Goal: Transaction & Acquisition: Purchase product/service

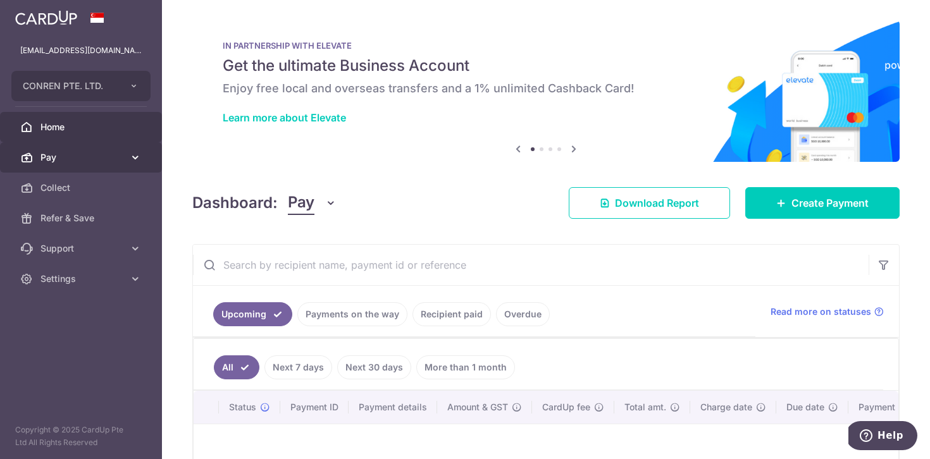
click at [109, 150] on link "Pay" at bounding box center [81, 157] width 162 height 30
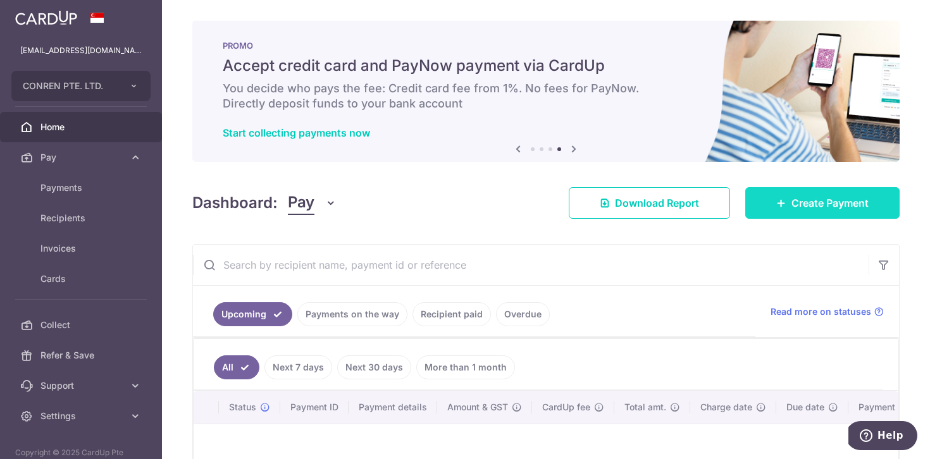
click at [778, 206] on icon at bounding box center [781, 203] width 10 height 10
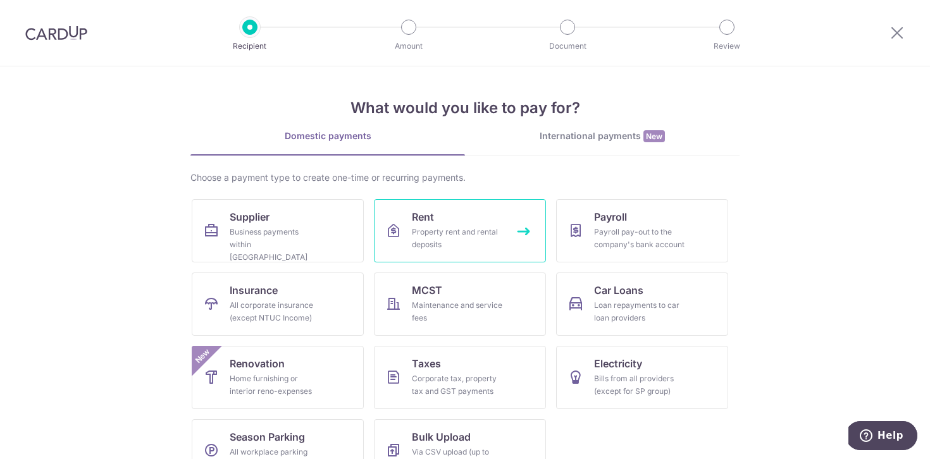
scroll to position [34, 0]
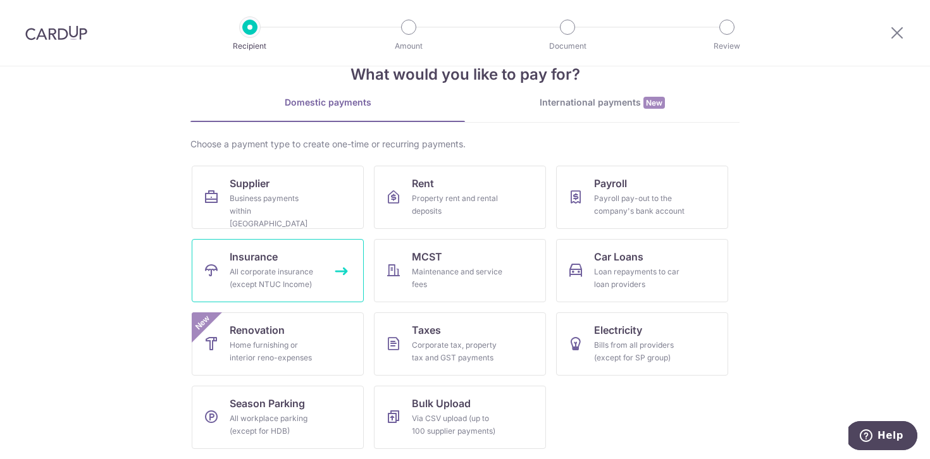
click at [316, 274] on div "All corporate insurance (except NTUC Income)" at bounding box center [275, 278] width 91 height 25
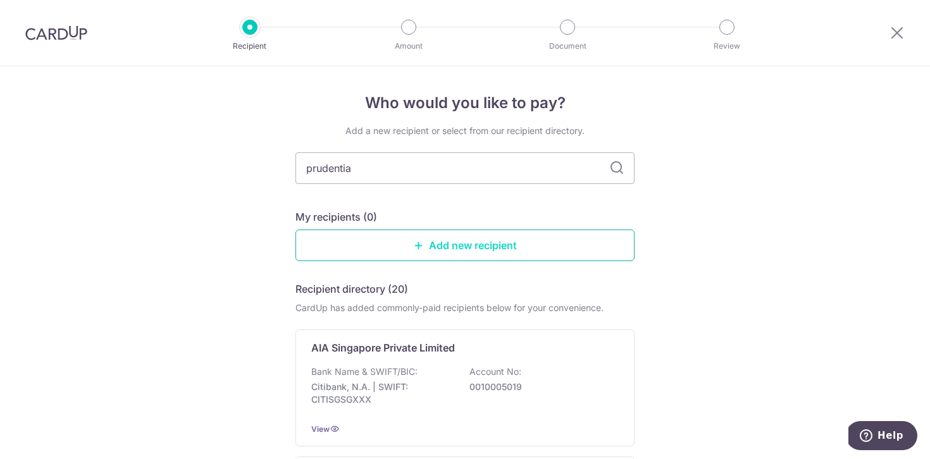
type input "prudential"
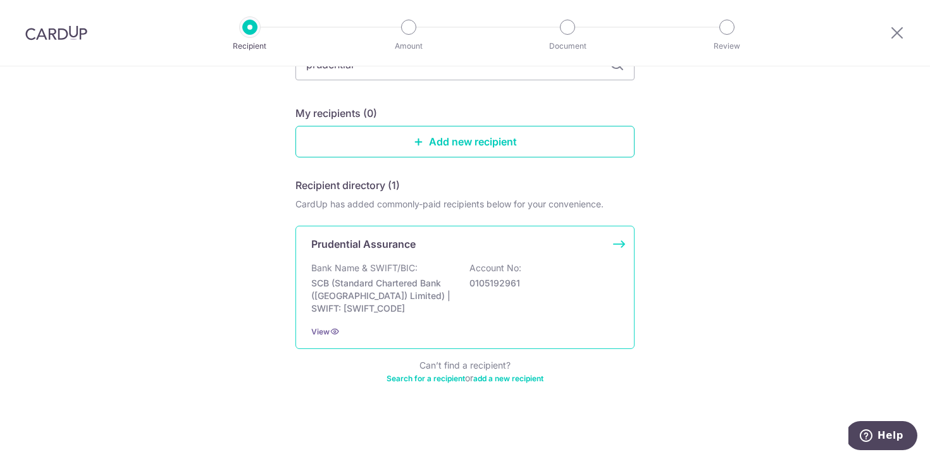
click at [395, 292] on p "SCB (Standard Chartered Bank (Singapore) Limited) | SWIFT: SCBLSG22XXX" at bounding box center [382, 296] width 142 height 38
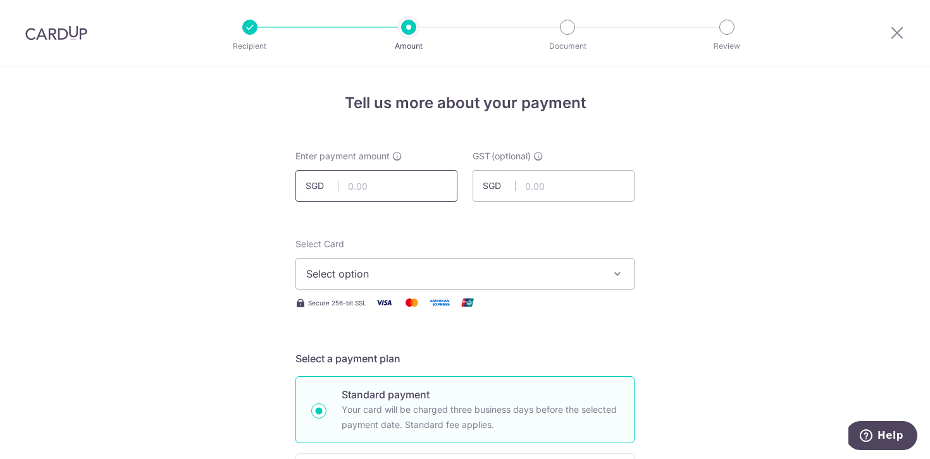
click at [397, 190] on input "text" at bounding box center [376, 186] width 162 height 32
type input "10,000.00"
click at [400, 268] on span "Select option" at bounding box center [453, 273] width 295 height 15
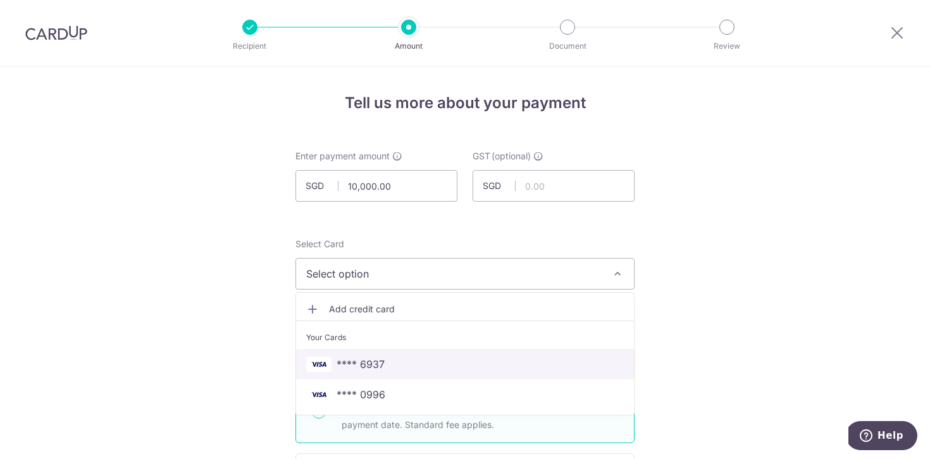
click at [374, 368] on span "**** 6937" at bounding box center [361, 364] width 48 height 15
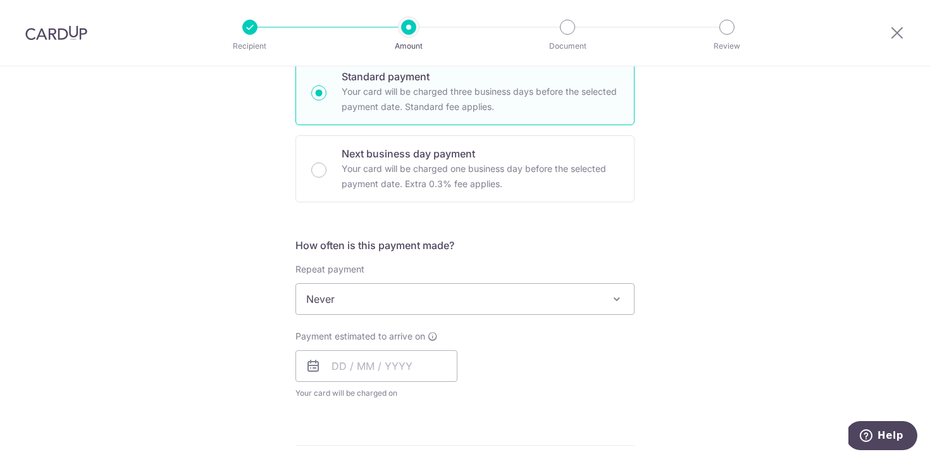
scroll to position [318, 0]
click at [413, 369] on input "text" at bounding box center [376, 367] width 162 height 32
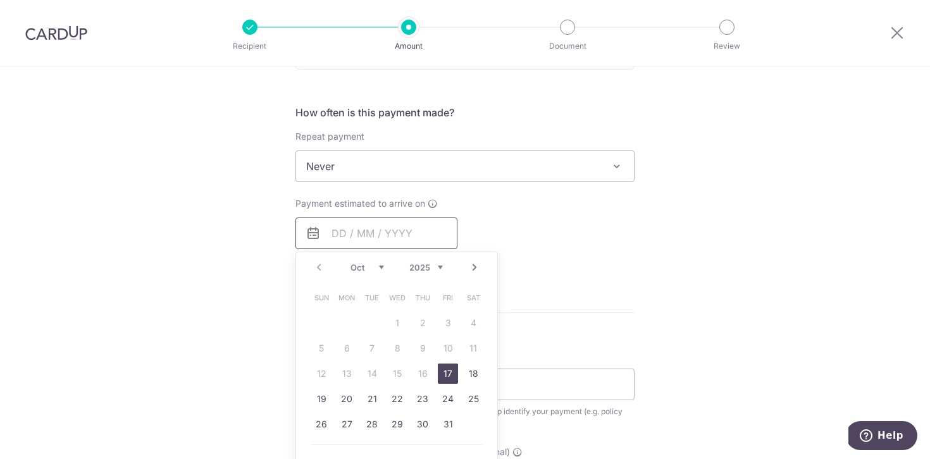
scroll to position [453, 0]
click at [447, 374] on link "17" at bounding box center [448, 372] width 20 height 20
type input "[DATE]"
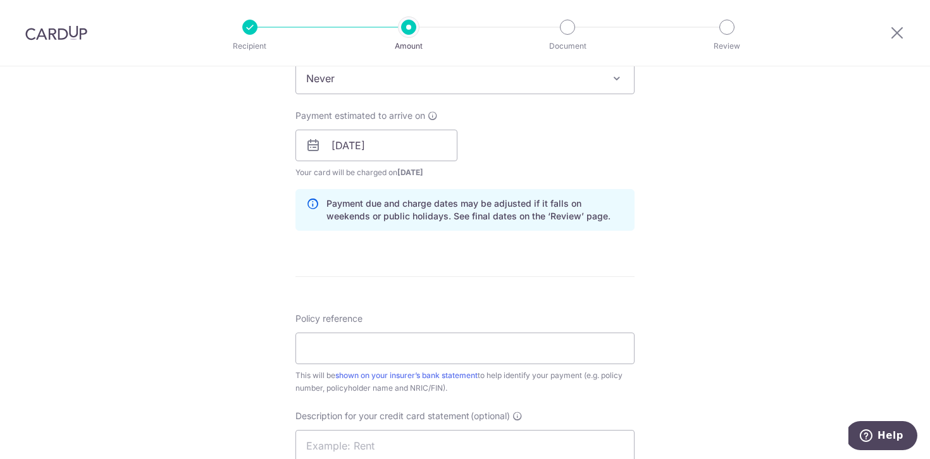
scroll to position [561, 0]
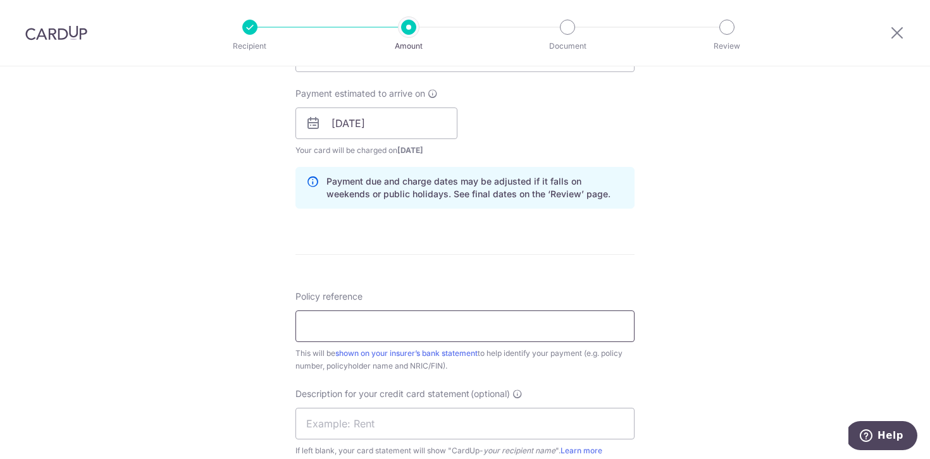
click at [443, 330] on input "Policy reference" at bounding box center [464, 327] width 339 height 32
paste input "84008832"
type input "84008832"
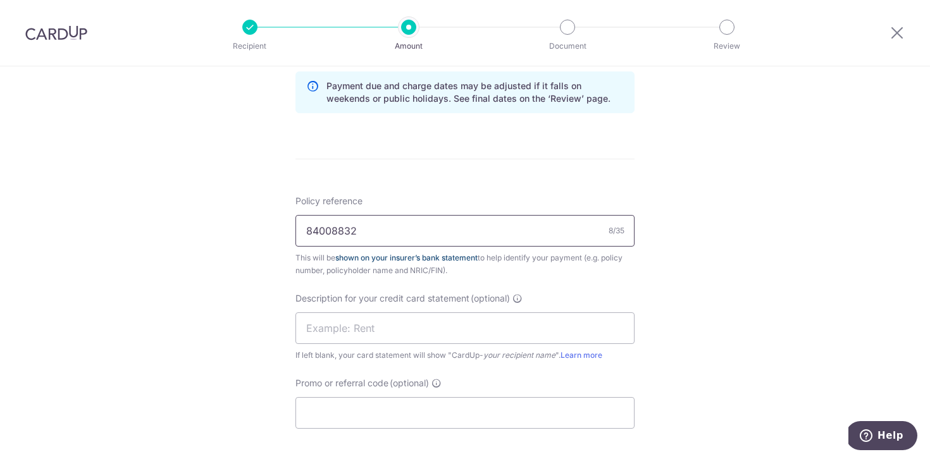
scroll to position [691, 0]
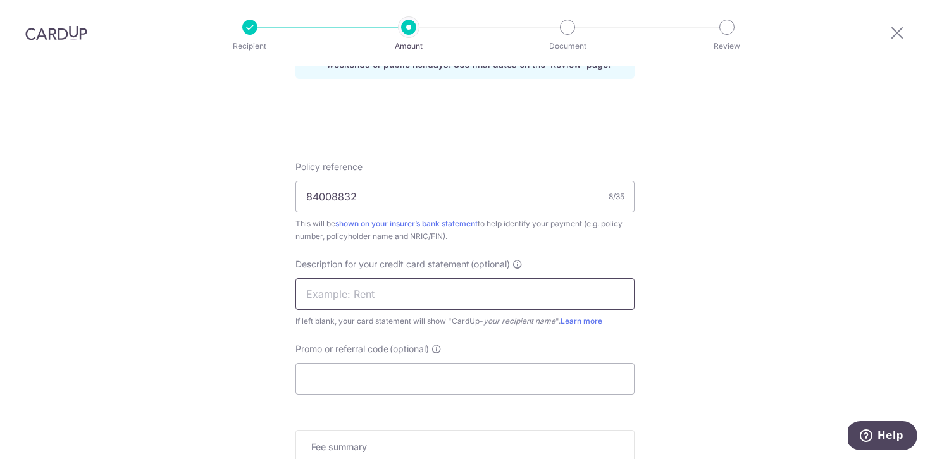
click at [423, 300] on input "text" at bounding box center [464, 294] width 339 height 32
type input "CNR175"
click at [399, 387] on input "Promo or referral code (optional)" at bounding box center [464, 379] width 339 height 32
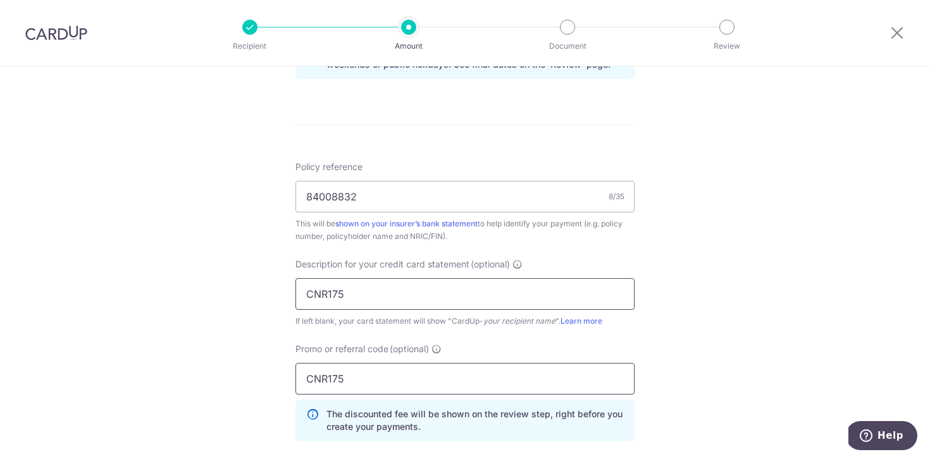
type input "CNR175"
click at [381, 295] on input "CNR175" at bounding box center [464, 294] width 339 height 32
paste input "84008832"
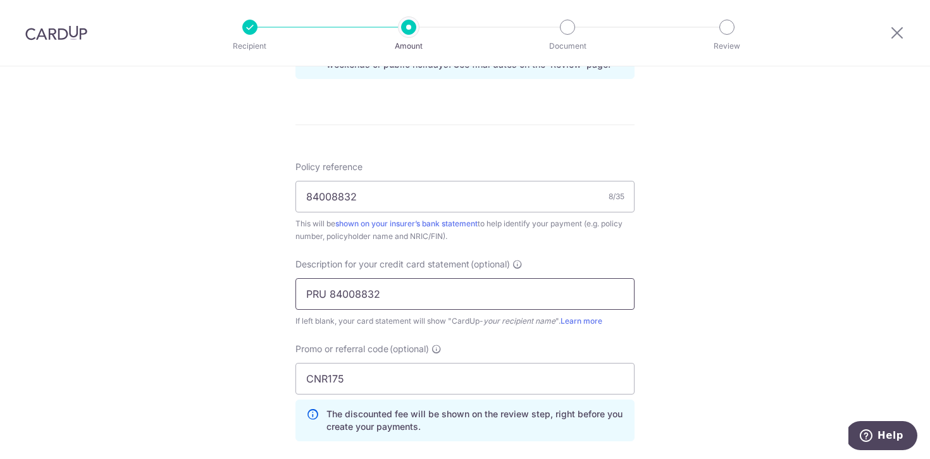
type input "PRU 84008832"
click at [698, 312] on div "Tell us more about your payment Enter payment amount SGD 10,000.00 10000.00 GST…" at bounding box center [465, 45] width 930 height 1338
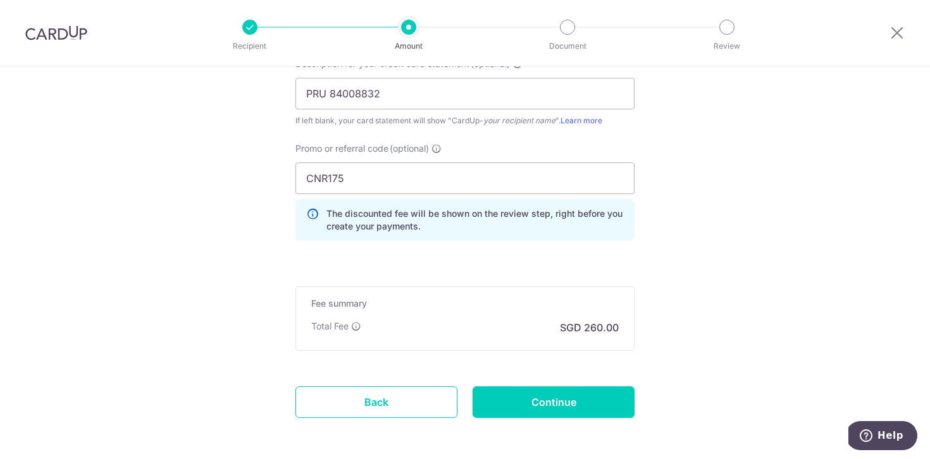
scroll to position [893, 0]
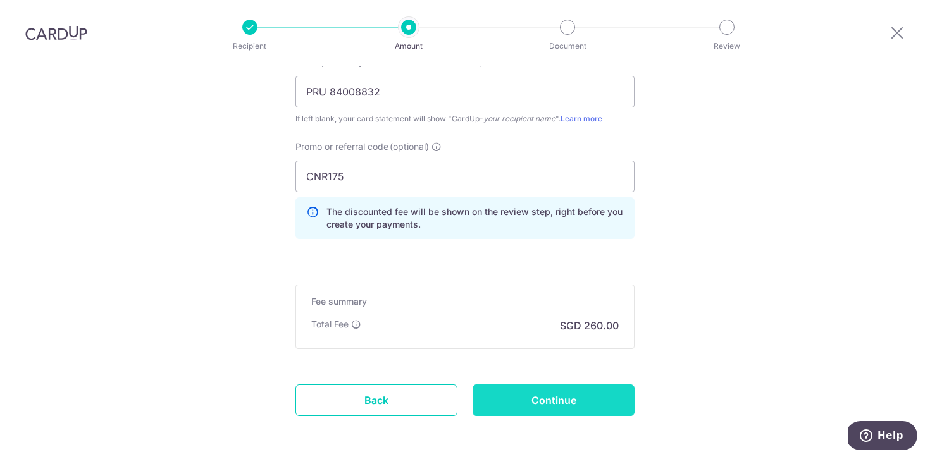
click at [562, 400] on input "Continue" at bounding box center [554, 401] width 162 height 32
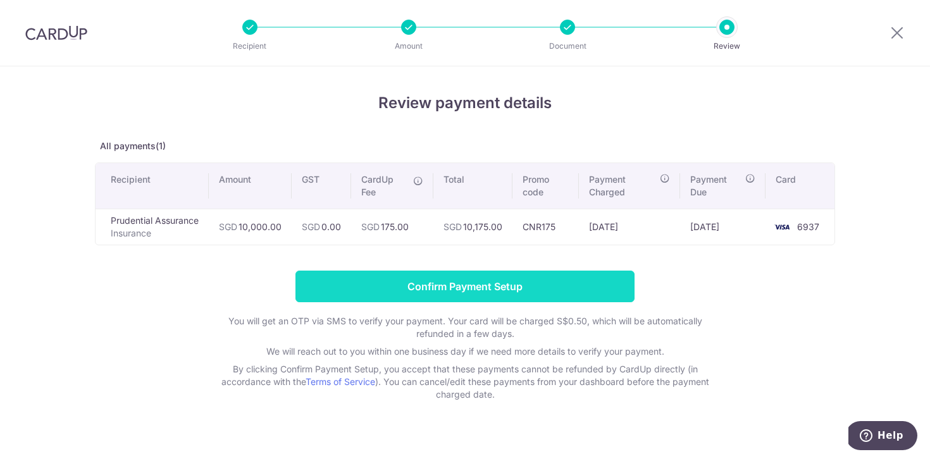
click at [449, 287] on input "Confirm Payment Setup" at bounding box center [464, 287] width 339 height 32
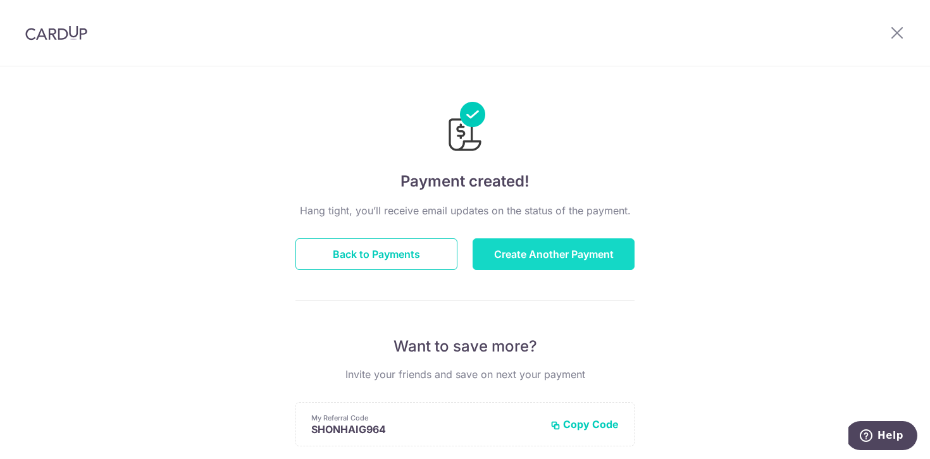
click at [526, 253] on button "Create Another Payment" at bounding box center [554, 254] width 162 height 32
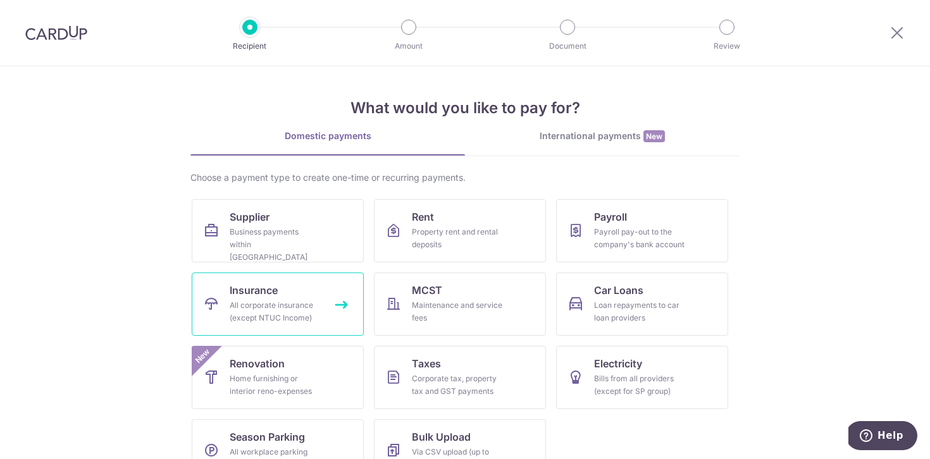
click at [293, 334] on link "Insurance All corporate insurance (except NTUC Income)" at bounding box center [278, 304] width 172 height 63
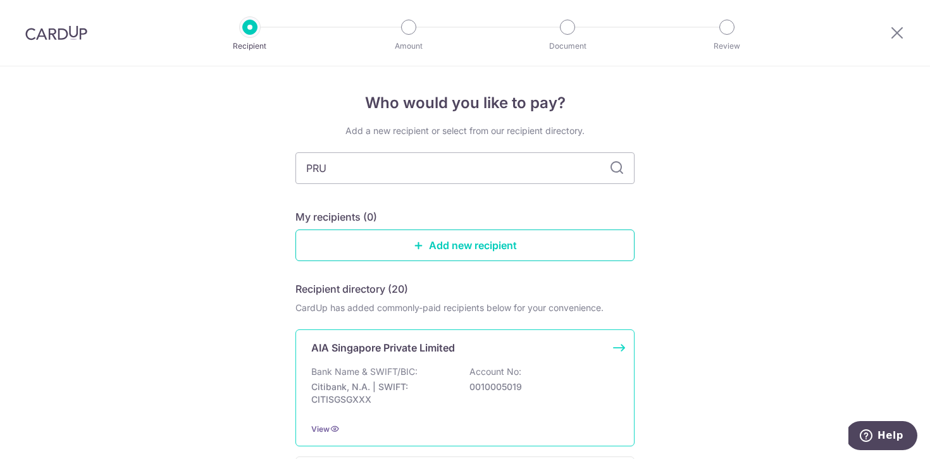
type input "PRUD"
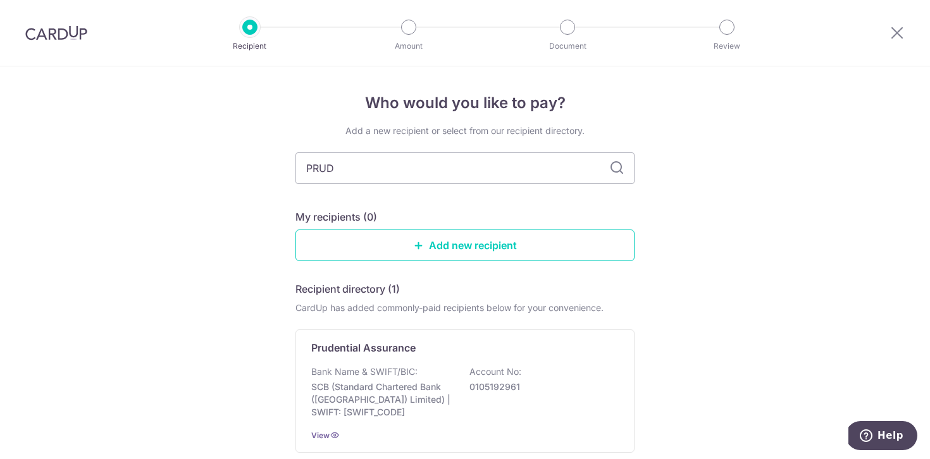
click at [612, 167] on icon at bounding box center [616, 168] width 15 height 15
click at [497, 158] on input "PRUD" at bounding box center [464, 168] width 339 height 32
click at [474, 164] on input "PRUD" at bounding box center [464, 168] width 339 height 32
type input "PRUDential"
click at [620, 166] on icon at bounding box center [616, 168] width 15 height 15
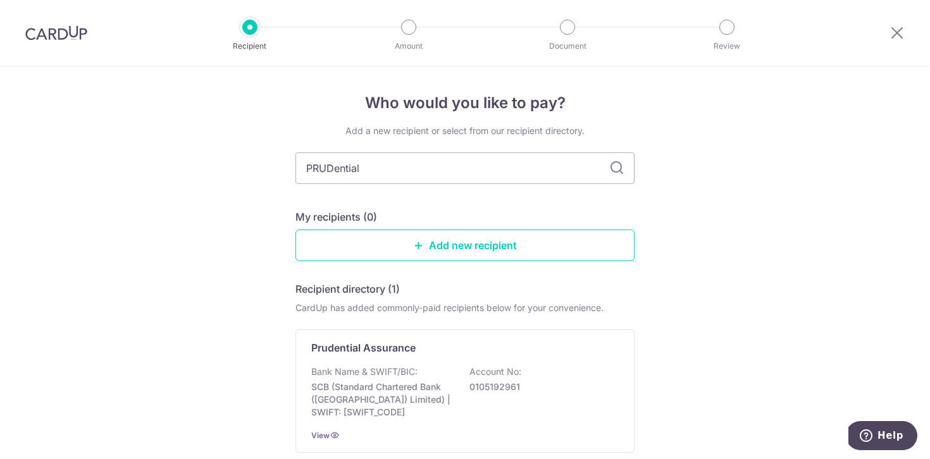
click at [619, 168] on icon at bounding box center [616, 168] width 15 height 15
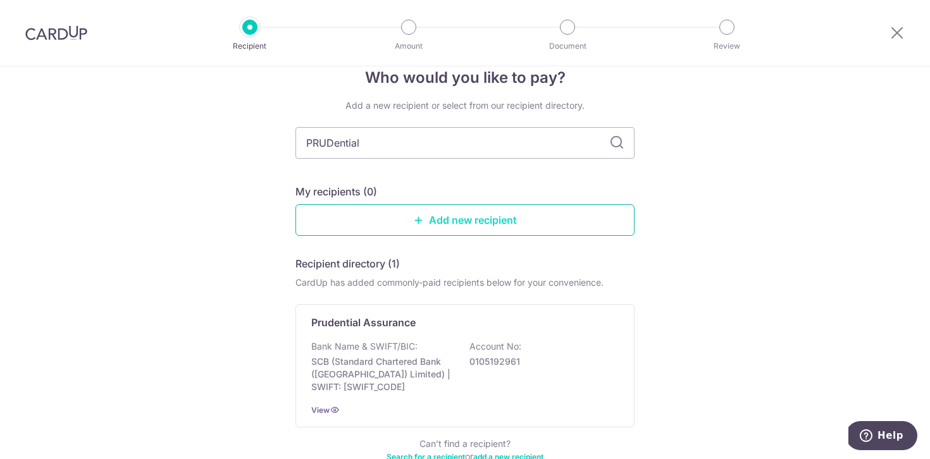
click at [480, 211] on link "Add new recipient" at bounding box center [464, 220] width 339 height 32
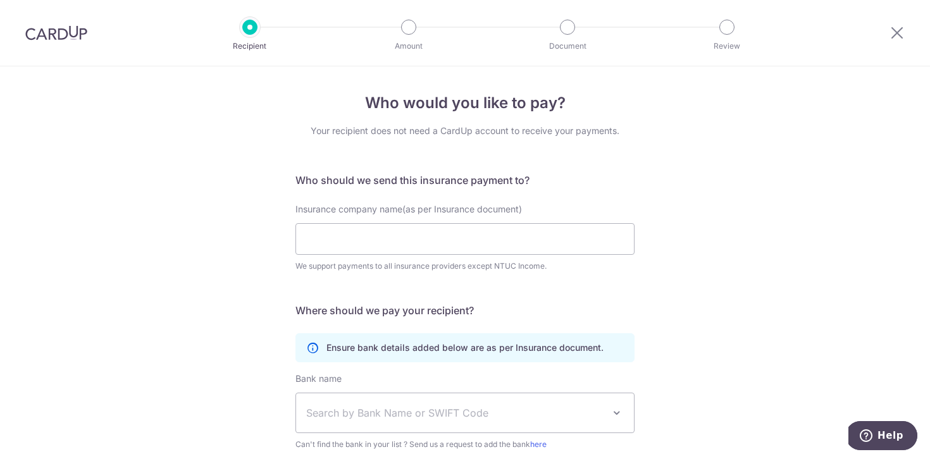
click at [434, 221] on div "Insurance company name(as per Insurance document) We support payments to all in…" at bounding box center [464, 238] width 339 height 70
click at [433, 239] on input "Insurance company name(as per Insurance document)" at bounding box center [464, 239] width 339 height 32
type input "prudential"
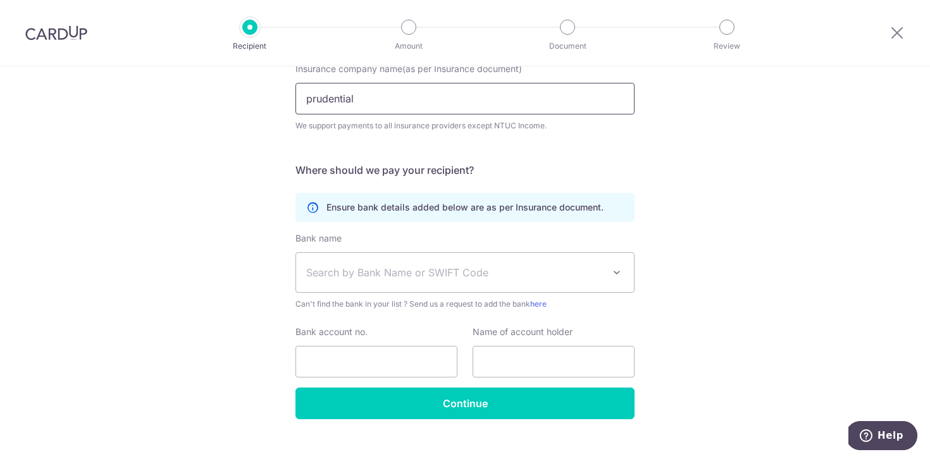
scroll to position [143, 0]
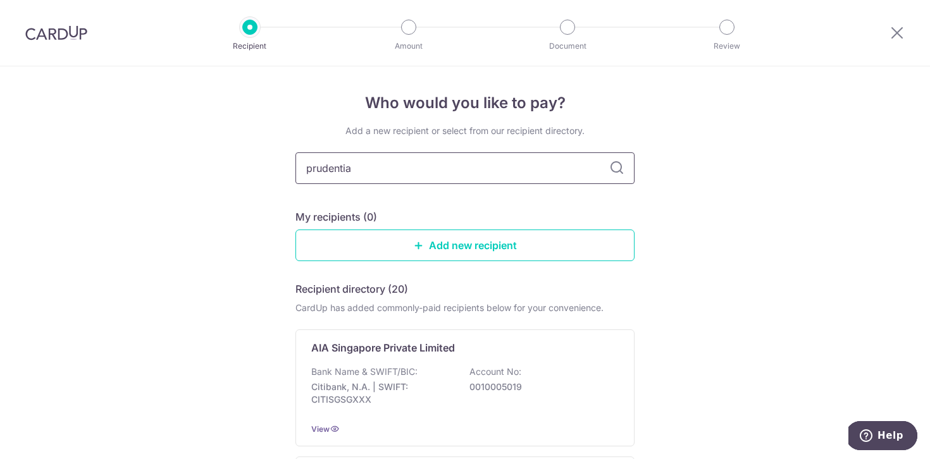
type input "prudential"
click at [617, 163] on icon at bounding box center [616, 168] width 15 height 15
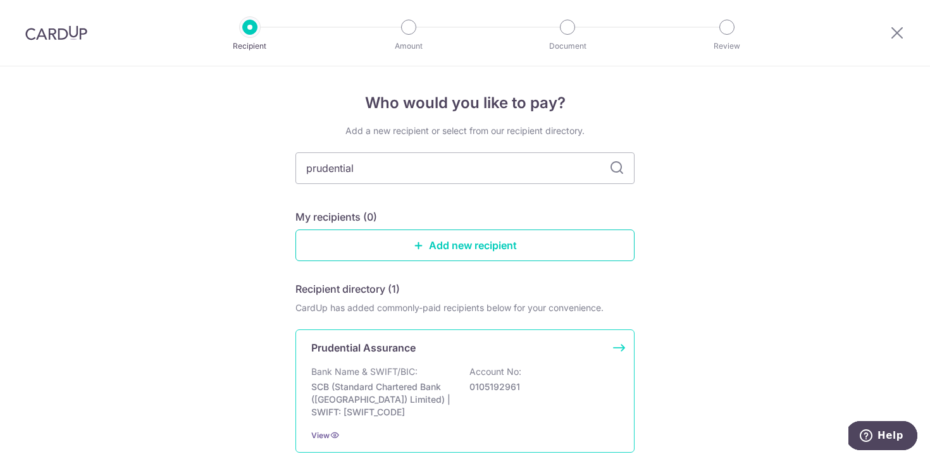
click at [418, 356] on div "Prudential Assurance Bank Name & SWIFT/BIC: SCB (Standard Chartered Bank (Singa…" at bounding box center [464, 391] width 339 height 123
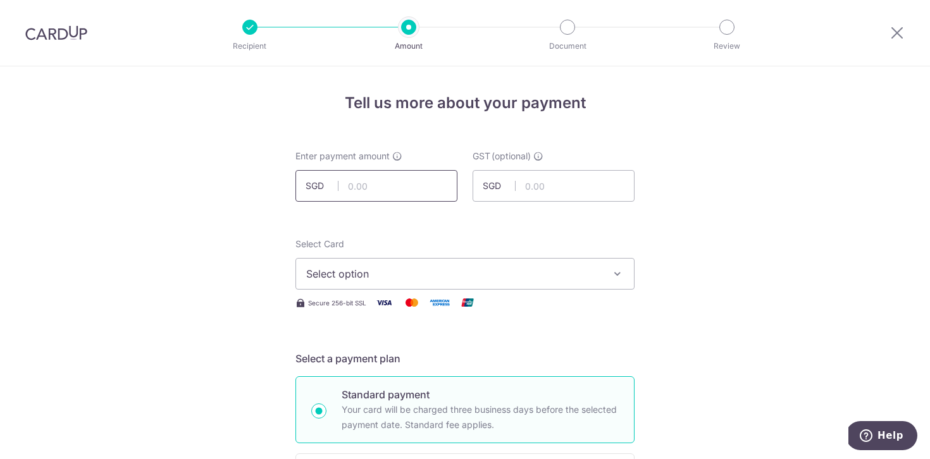
click at [397, 197] on input "text" at bounding box center [376, 186] width 162 height 32
type input "10,000.00"
click at [397, 268] on span "Select option" at bounding box center [453, 273] width 295 height 15
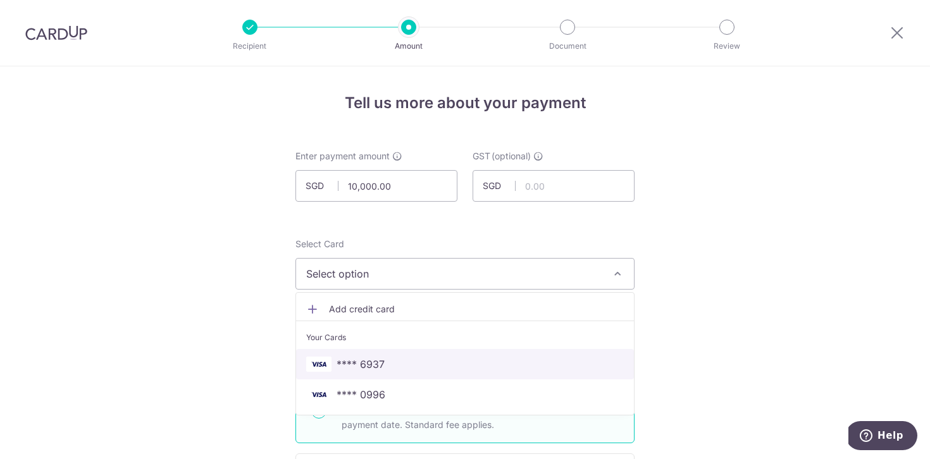
click at [387, 355] on link "**** 6937" at bounding box center [465, 364] width 338 height 30
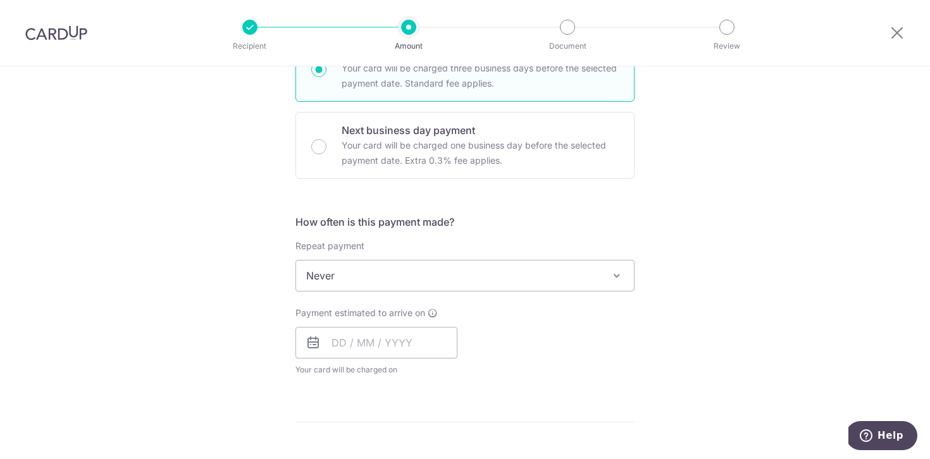
scroll to position [343, 0]
click at [377, 331] on input "text" at bounding box center [376, 342] width 162 height 32
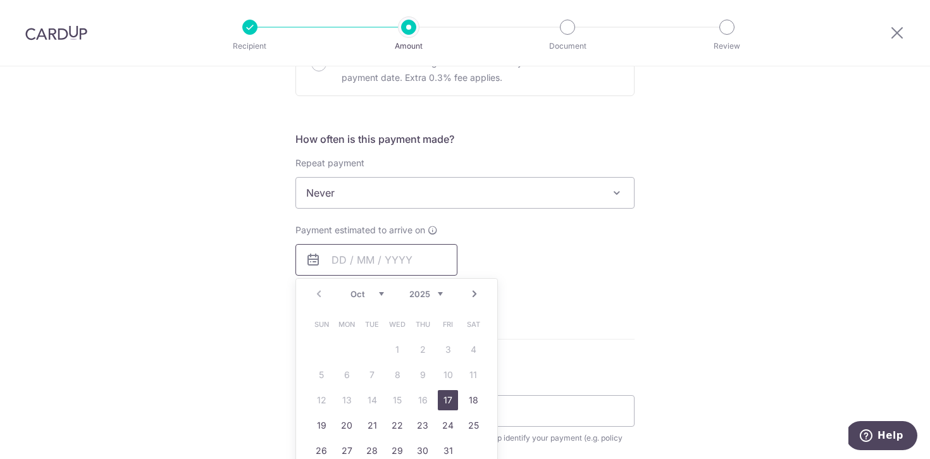
scroll to position [425, 0]
click at [442, 392] on link "17" at bounding box center [448, 400] width 20 height 20
type input "17/10/2025"
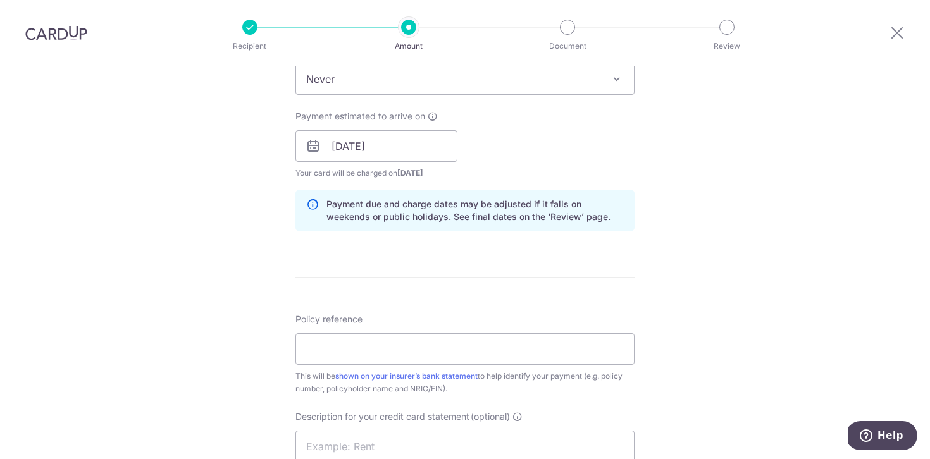
scroll to position [540, 0]
click at [393, 341] on input "Policy reference" at bounding box center [464, 348] width 339 height 32
paste input "85605793"
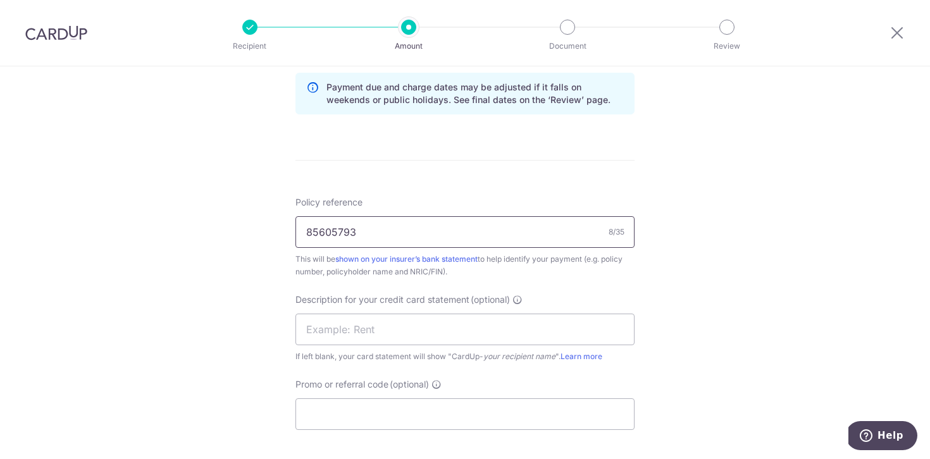
scroll to position [677, 0]
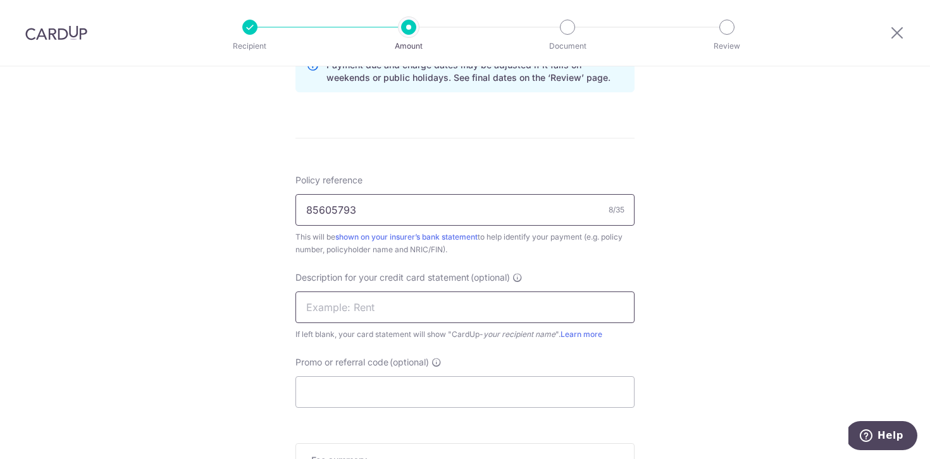
type input "85605793"
click at [387, 295] on input "text" at bounding box center [464, 308] width 339 height 32
paste input "85605793"
type input "PRU 85605793"
click at [399, 388] on input "Promo or referral code (optional)" at bounding box center [464, 392] width 339 height 32
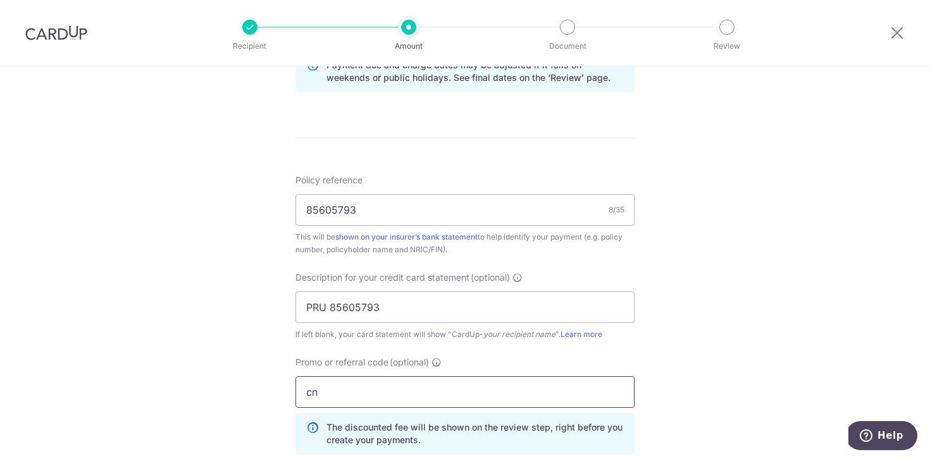
type input "c"
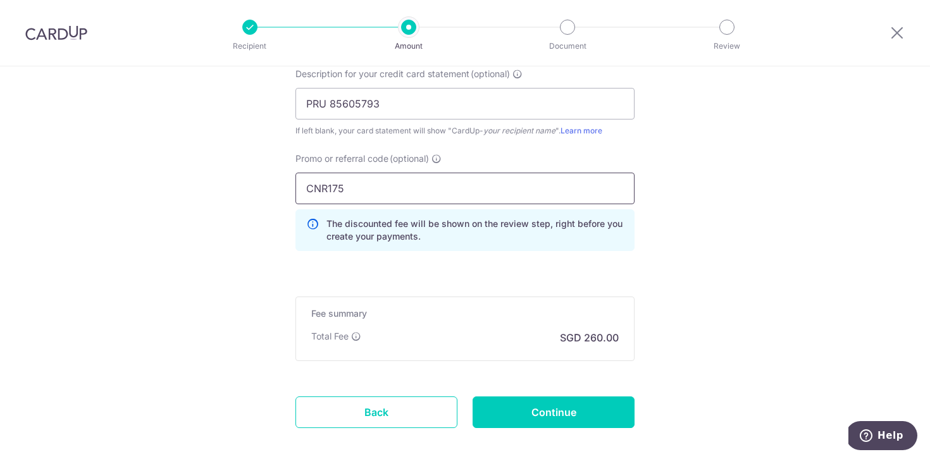
scroll to position [886, 0]
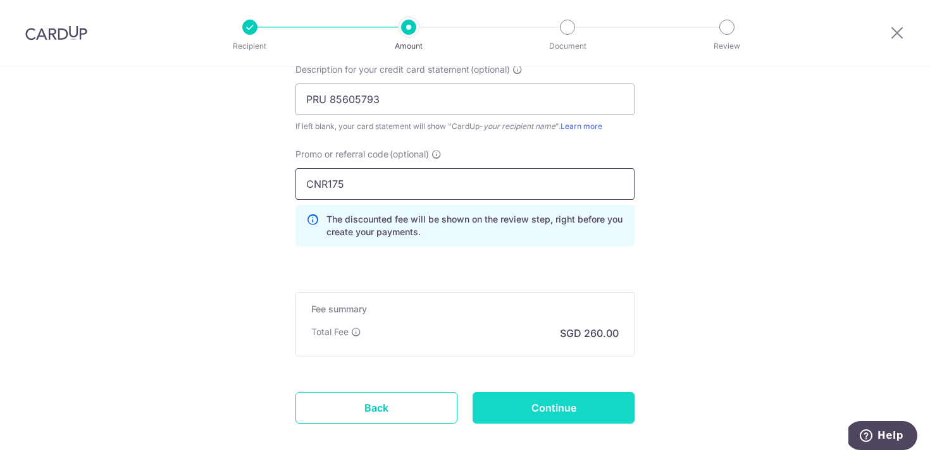
type input "CNR175"
click at [539, 414] on input "Continue" at bounding box center [554, 408] width 162 height 32
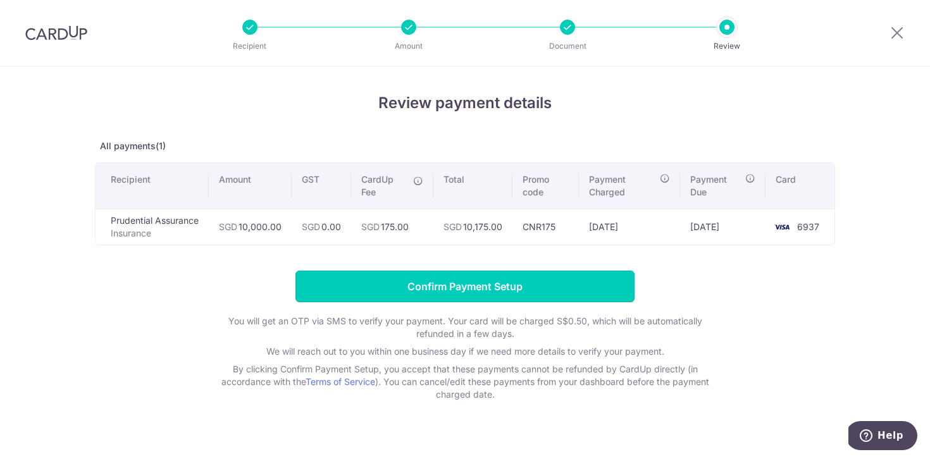
click at [555, 287] on input "Confirm Payment Setup" at bounding box center [464, 287] width 339 height 32
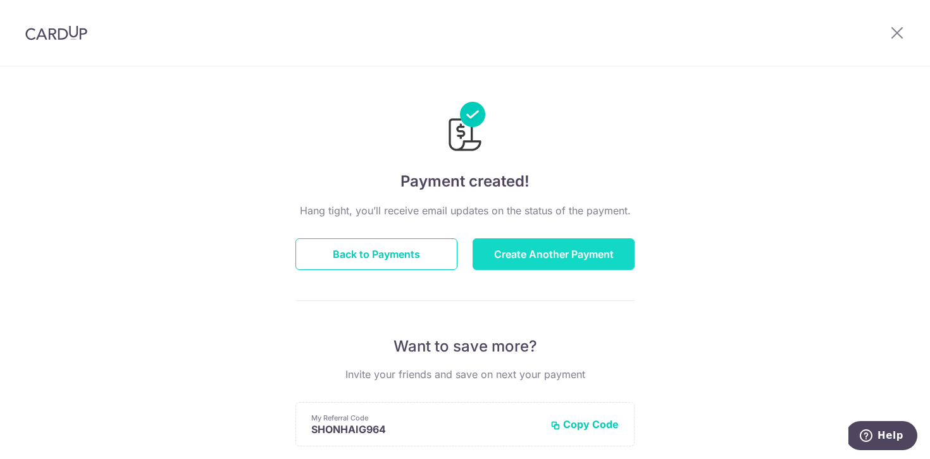
click at [507, 255] on button "Create Another Payment" at bounding box center [554, 254] width 162 height 32
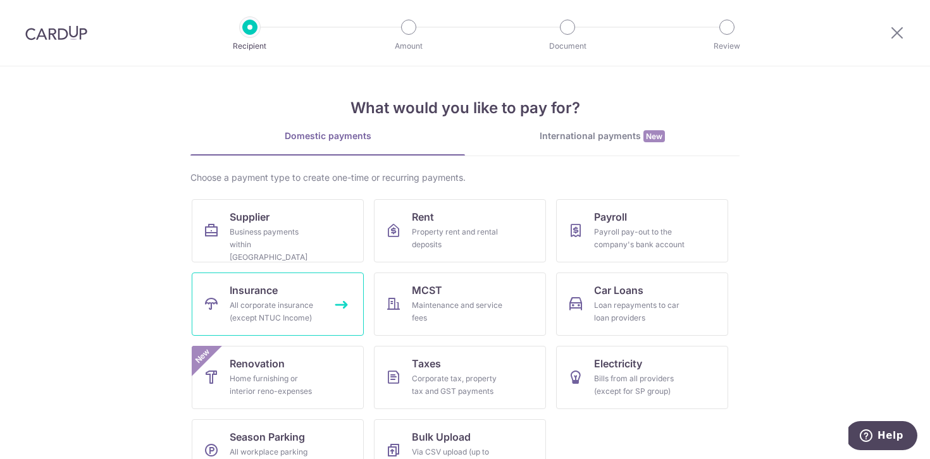
click at [295, 302] on div "All corporate insurance (except NTUC Income)" at bounding box center [275, 311] width 91 height 25
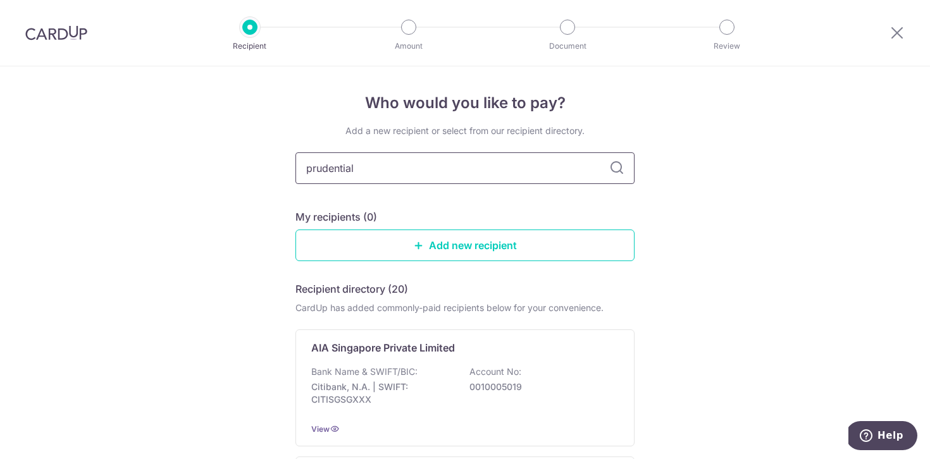
type input "prudential"
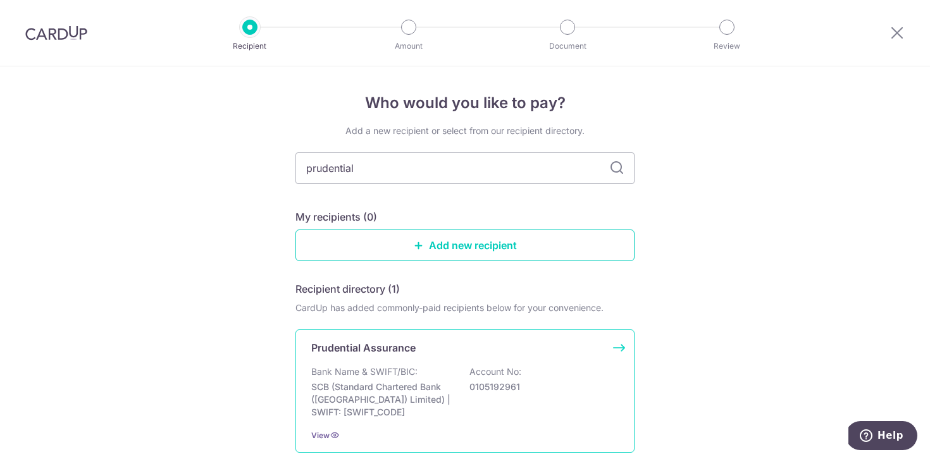
click at [420, 352] on div "Prudential Assurance" at bounding box center [457, 347] width 292 height 15
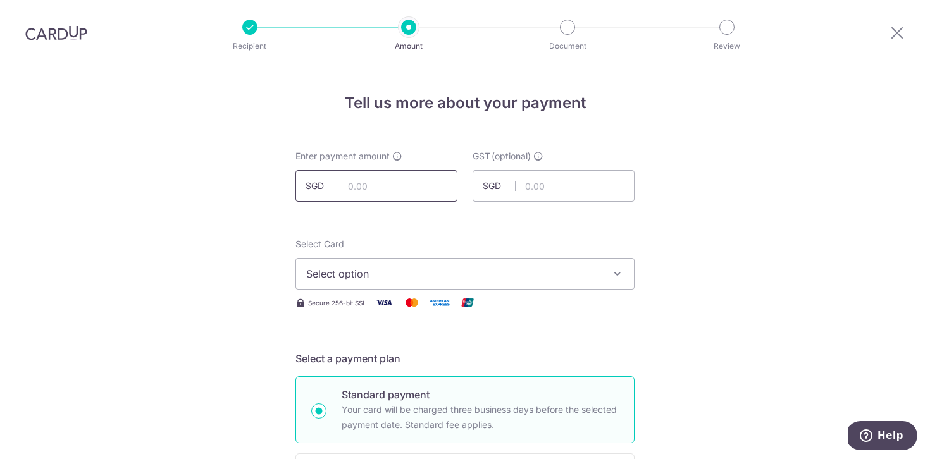
click at [378, 181] on input "text" at bounding box center [376, 186] width 162 height 32
type input "10,000.00"
click at [366, 283] on button "Select option" at bounding box center [464, 274] width 339 height 32
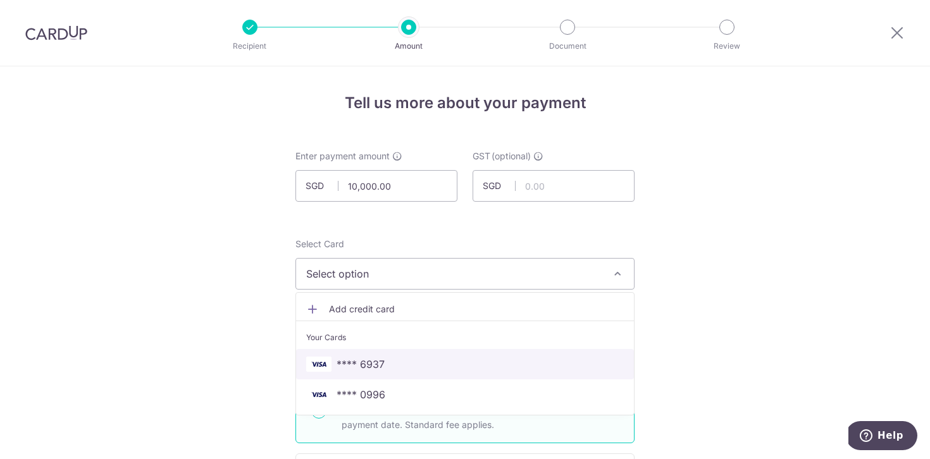
click at [360, 361] on span "**** 6937" at bounding box center [361, 364] width 48 height 15
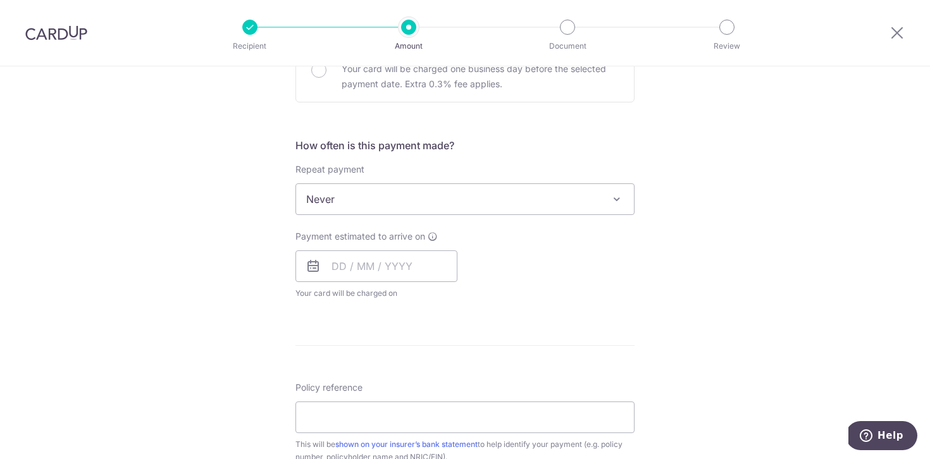
scroll to position [424, 0]
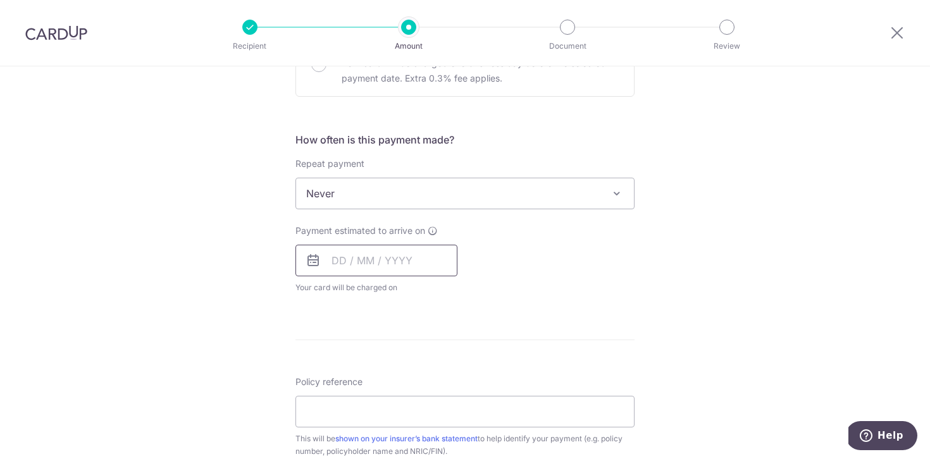
click at [374, 269] on input "text" at bounding box center [376, 261] width 162 height 32
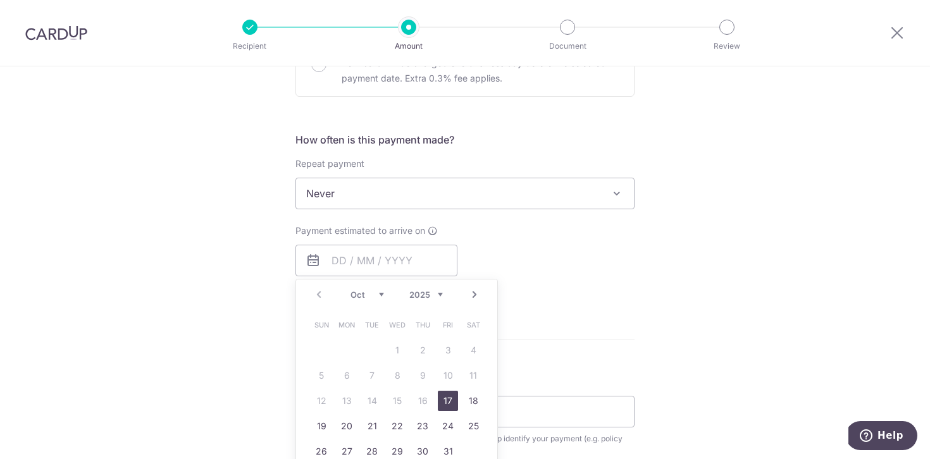
click at [450, 407] on link "17" at bounding box center [448, 401] width 20 height 20
type input "[DATE]"
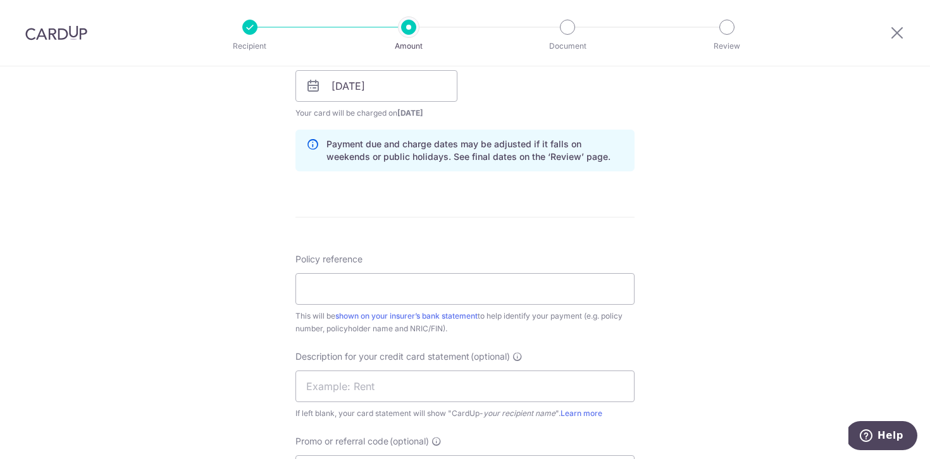
scroll to position [599, 0]
click at [427, 290] on input "Policy reference" at bounding box center [464, 289] width 339 height 32
paste input "86199616"
type input "86199616"
click at [407, 374] on input "text" at bounding box center [464, 386] width 339 height 32
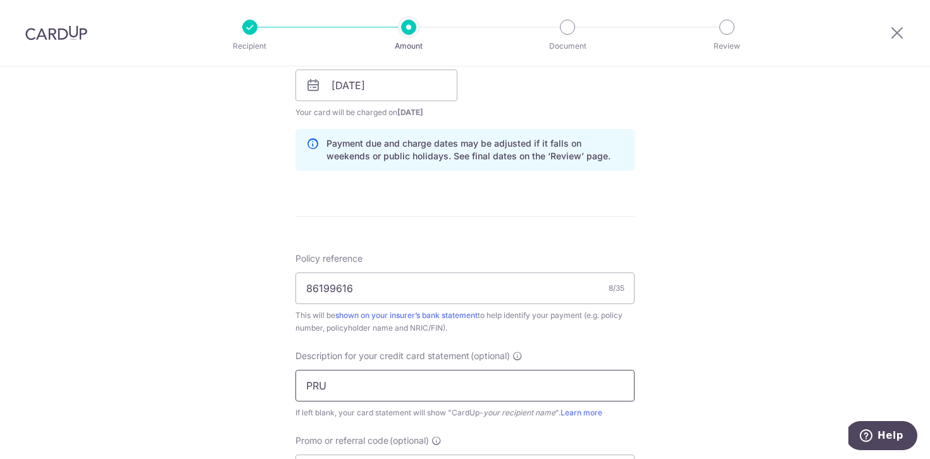
paste input "86199616"
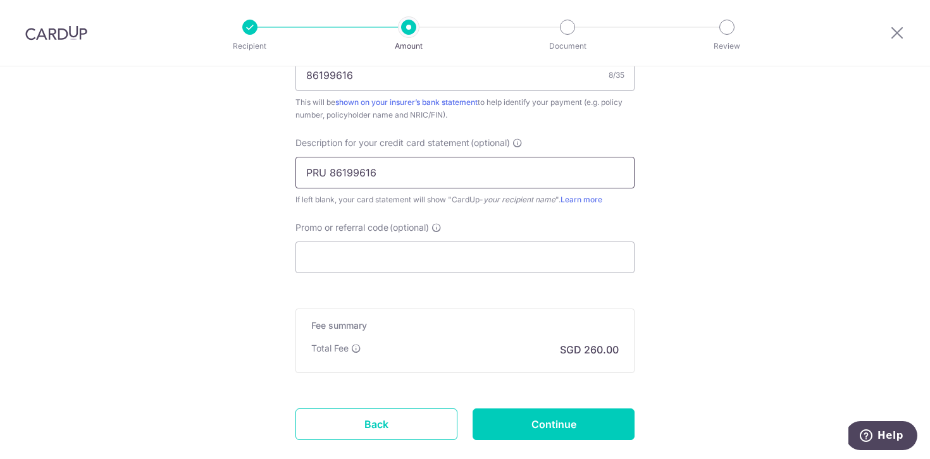
scroll to position [814, 0]
type input "PRU 86199616"
click at [425, 258] on input "Promo or referral code (optional)" at bounding box center [464, 256] width 339 height 32
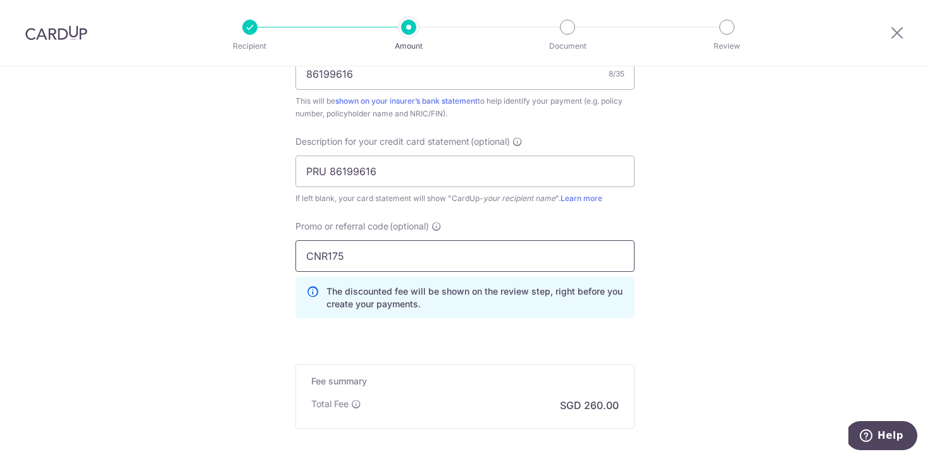
type input "CNR175"
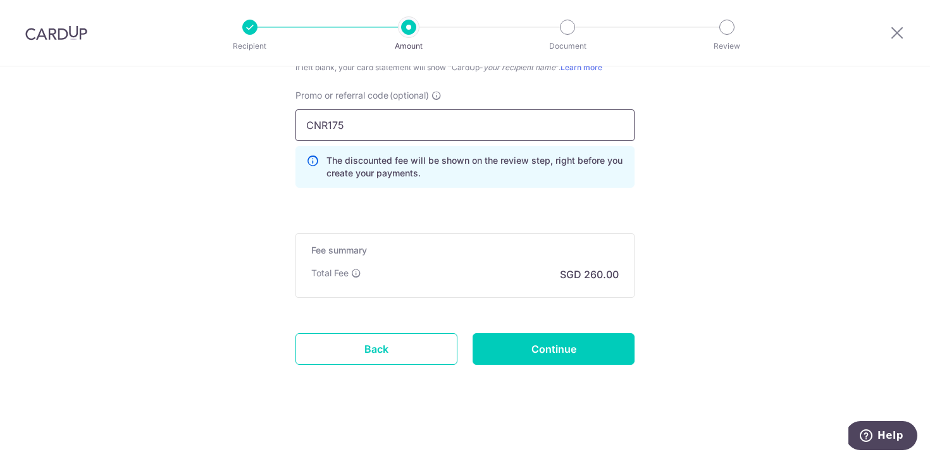
scroll to position [945, 0]
click at [552, 362] on input "Continue" at bounding box center [554, 349] width 162 height 32
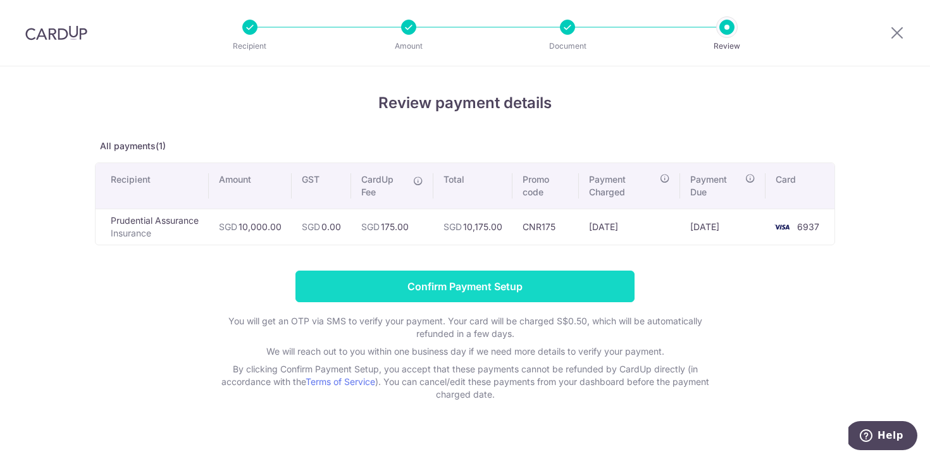
click at [461, 292] on input "Confirm Payment Setup" at bounding box center [464, 287] width 339 height 32
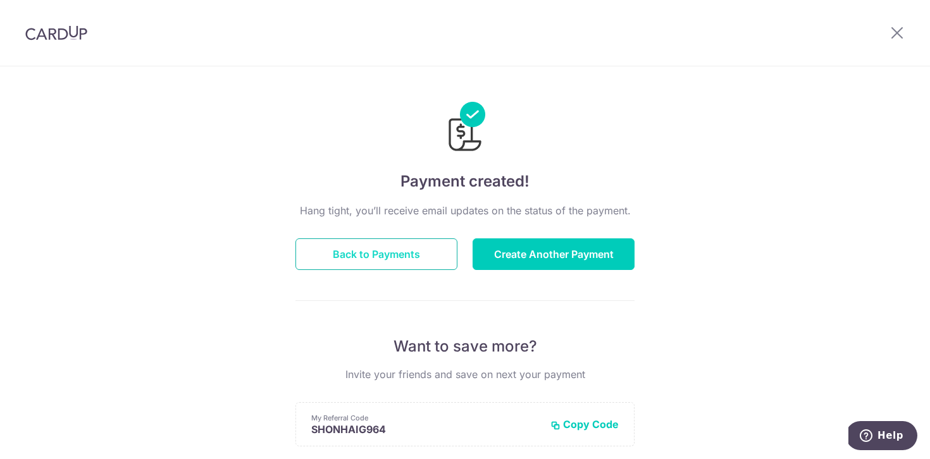
scroll to position [37, 0]
